Goal: Navigation & Orientation: Find specific page/section

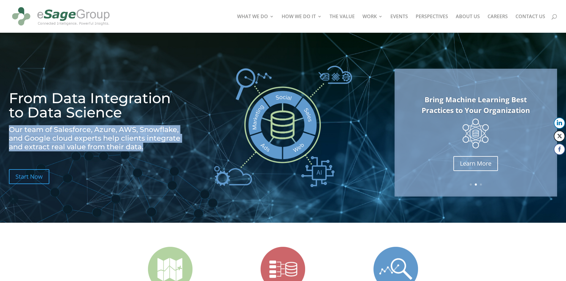
drag, startPoint x: 12, startPoint y: 130, endPoint x: 151, endPoint y: 145, distance: 139.9
click at [151, 145] on h2 "Our team of Salesforce, Azure, AWS, Snowflake, and Google cloud experts help cl…" at bounding box center [98, 139] width 178 height 29
copy h2 "Our team of Salesforce, Azure, AWS, Snowflake, and Google cloud experts help cl…"
click at [459, 16] on link "ABOUT US" at bounding box center [468, 23] width 24 height 18
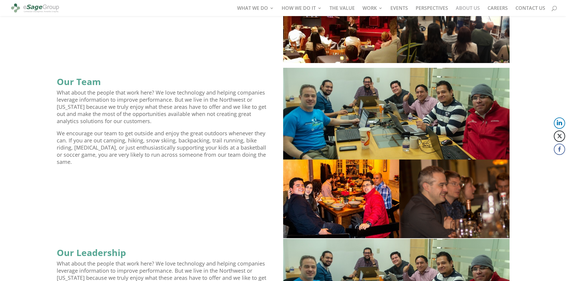
scroll to position [565, 0]
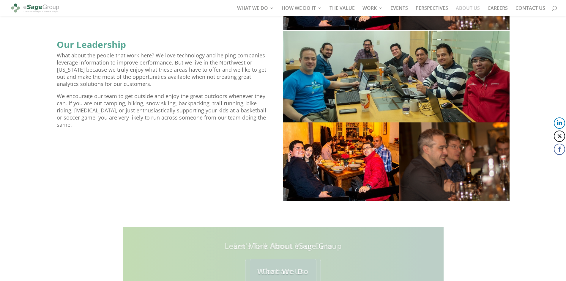
click at [476, 8] on link "ABOUT US" at bounding box center [468, 11] width 24 height 10
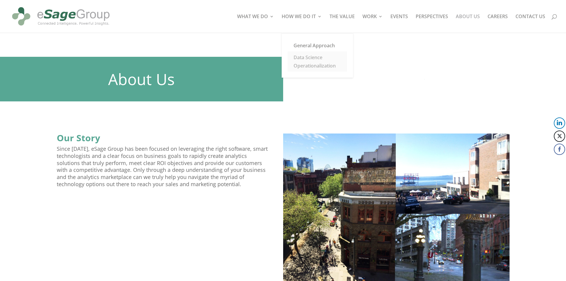
click at [311, 57] on link "Data Science Operationalization" at bounding box center [317, 61] width 59 height 20
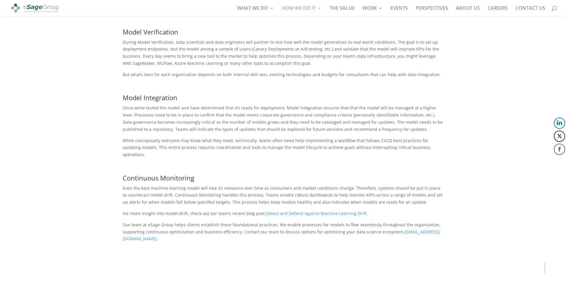
scroll to position [364, 0]
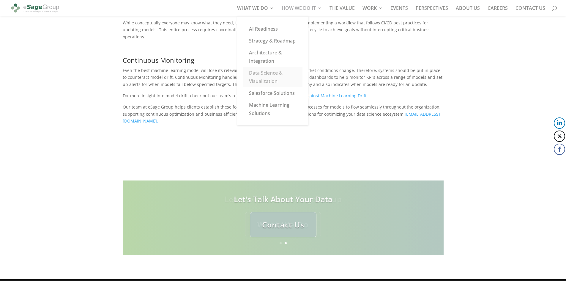
click at [263, 75] on link "Data Science & Visualization" at bounding box center [272, 77] width 59 height 20
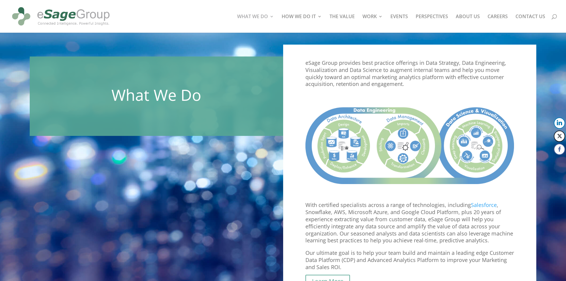
click at [60, 14] on img at bounding box center [61, 16] width 102 height 28
